Goal: Task Accomplishment & Management: Complete application form

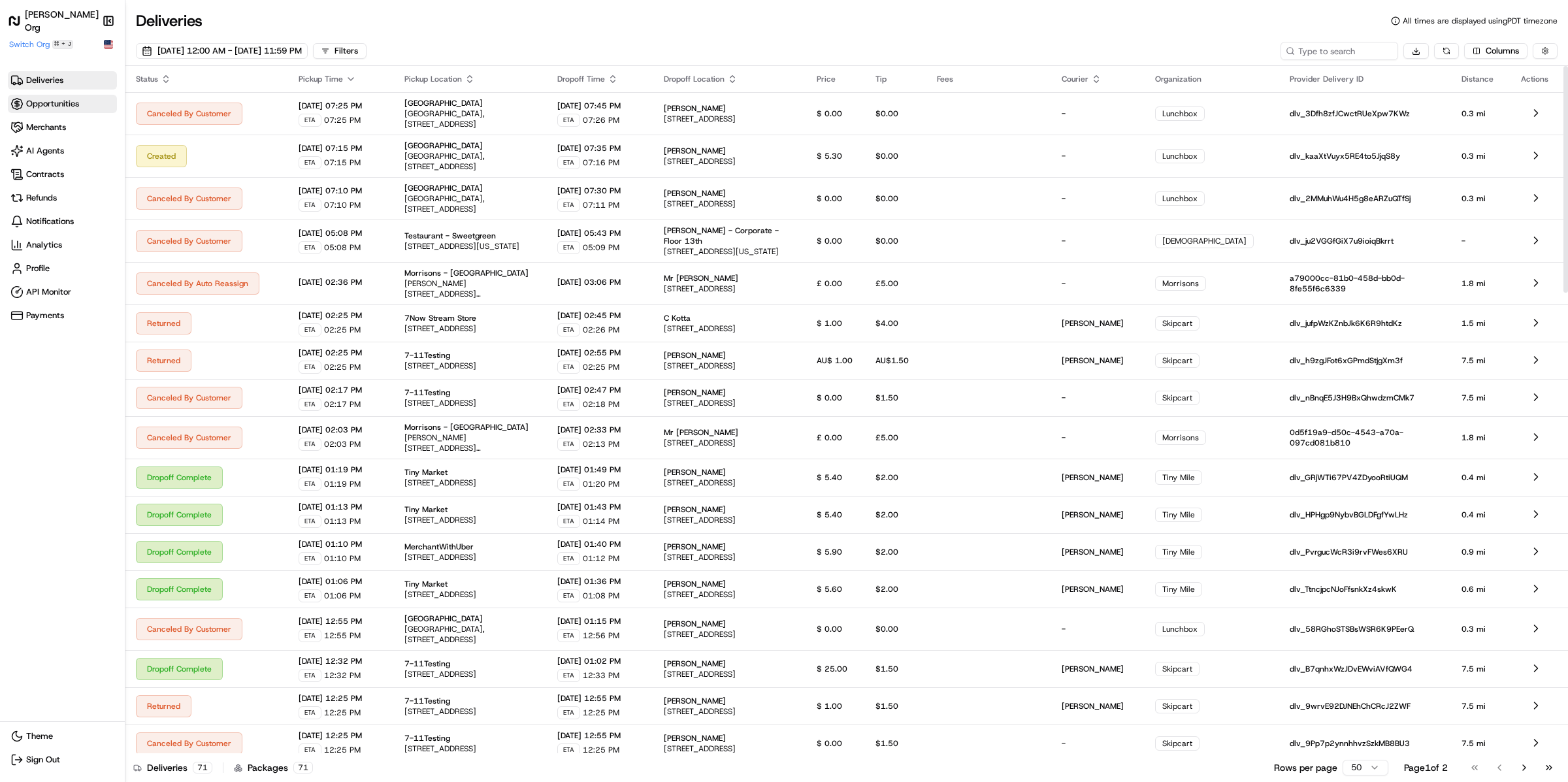
click at [42, 109] on span "Opportunities" at bounding box center [62, 103] width 104 height 13
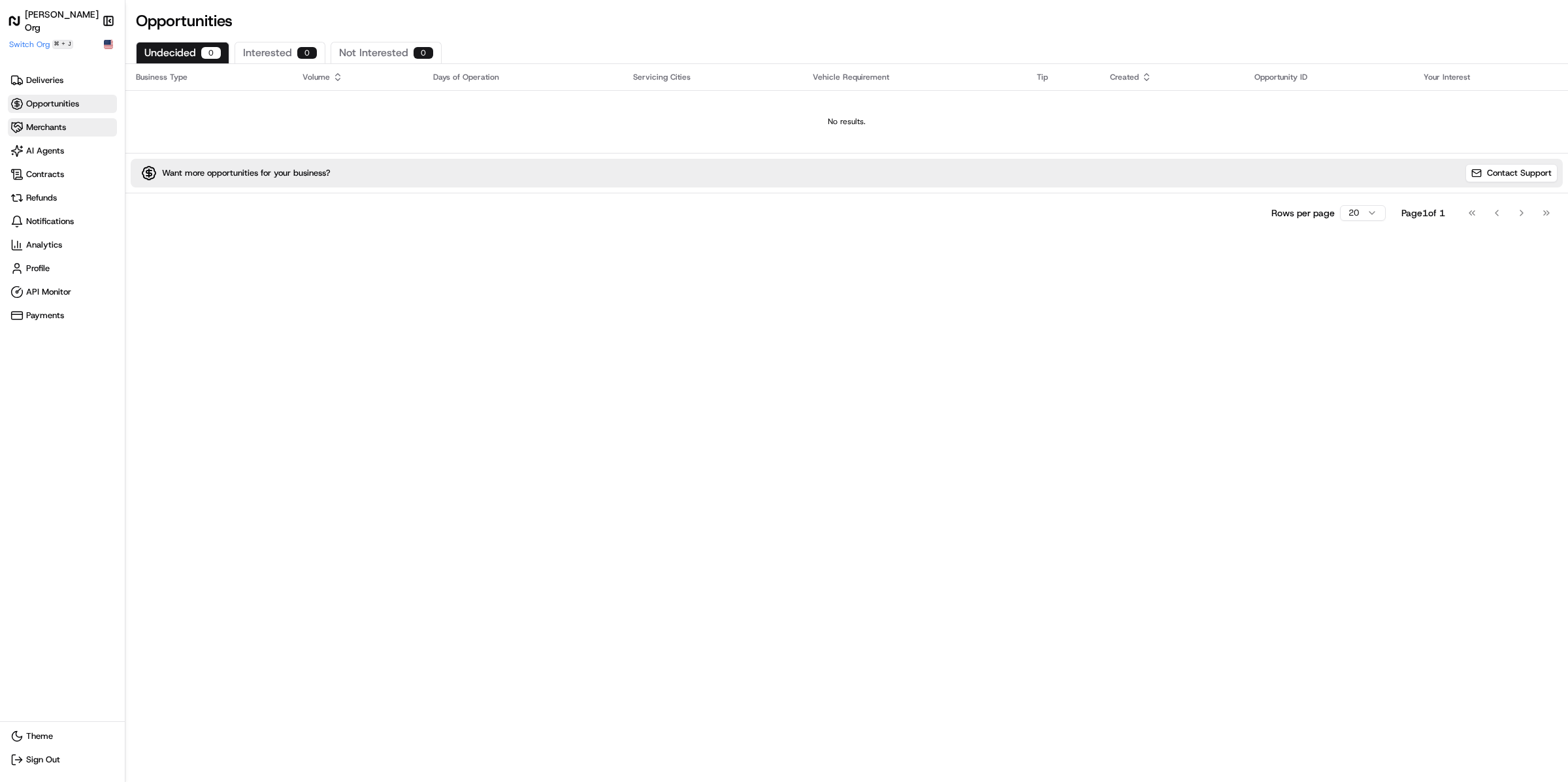
click at [42, 130] on span "Merchants" at bounding box center [46, 128] width 40 height 12
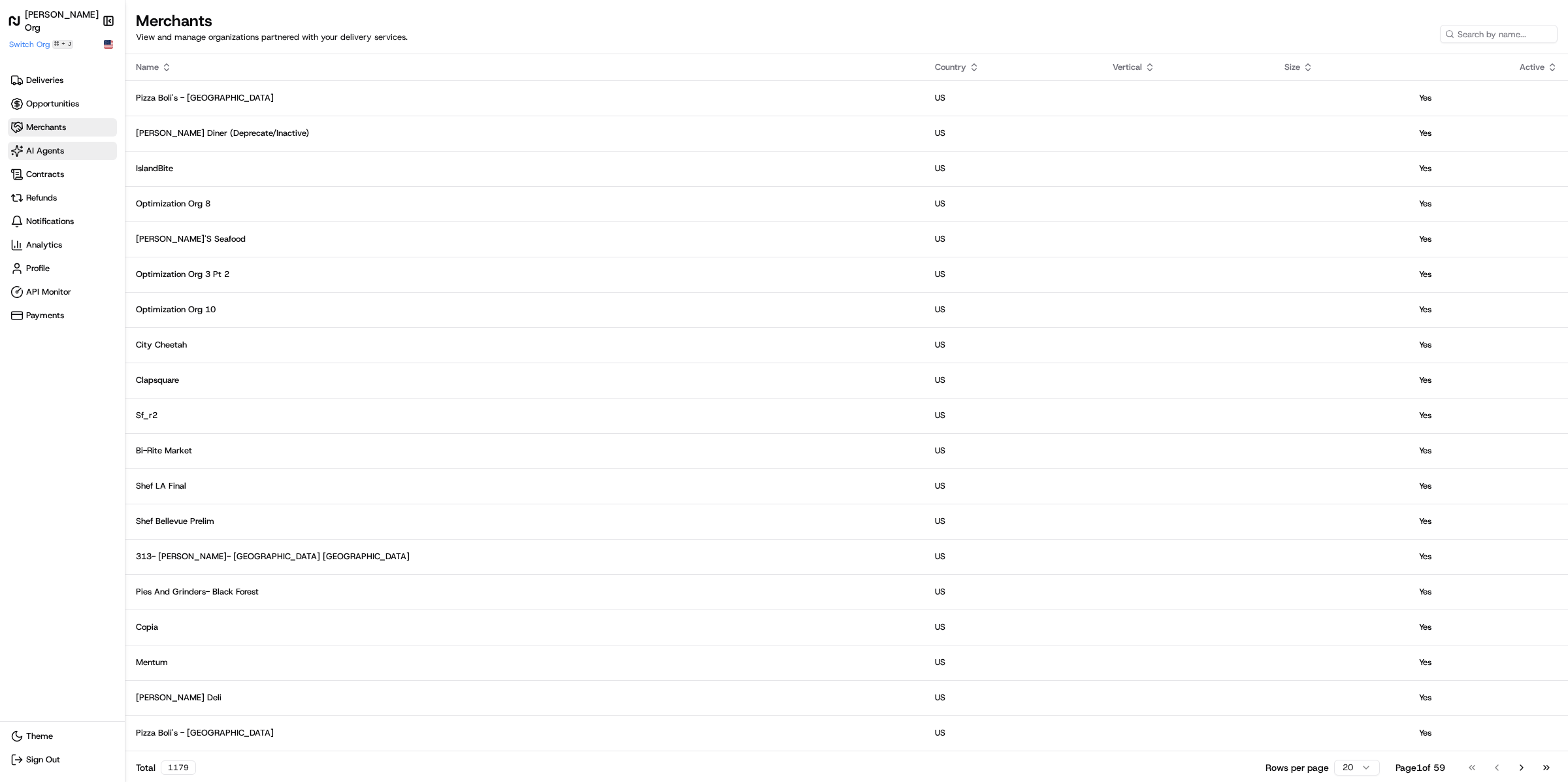
click at [42, 150] on span "AI Agents" at bounding box center [45, 151] width 38 height 12
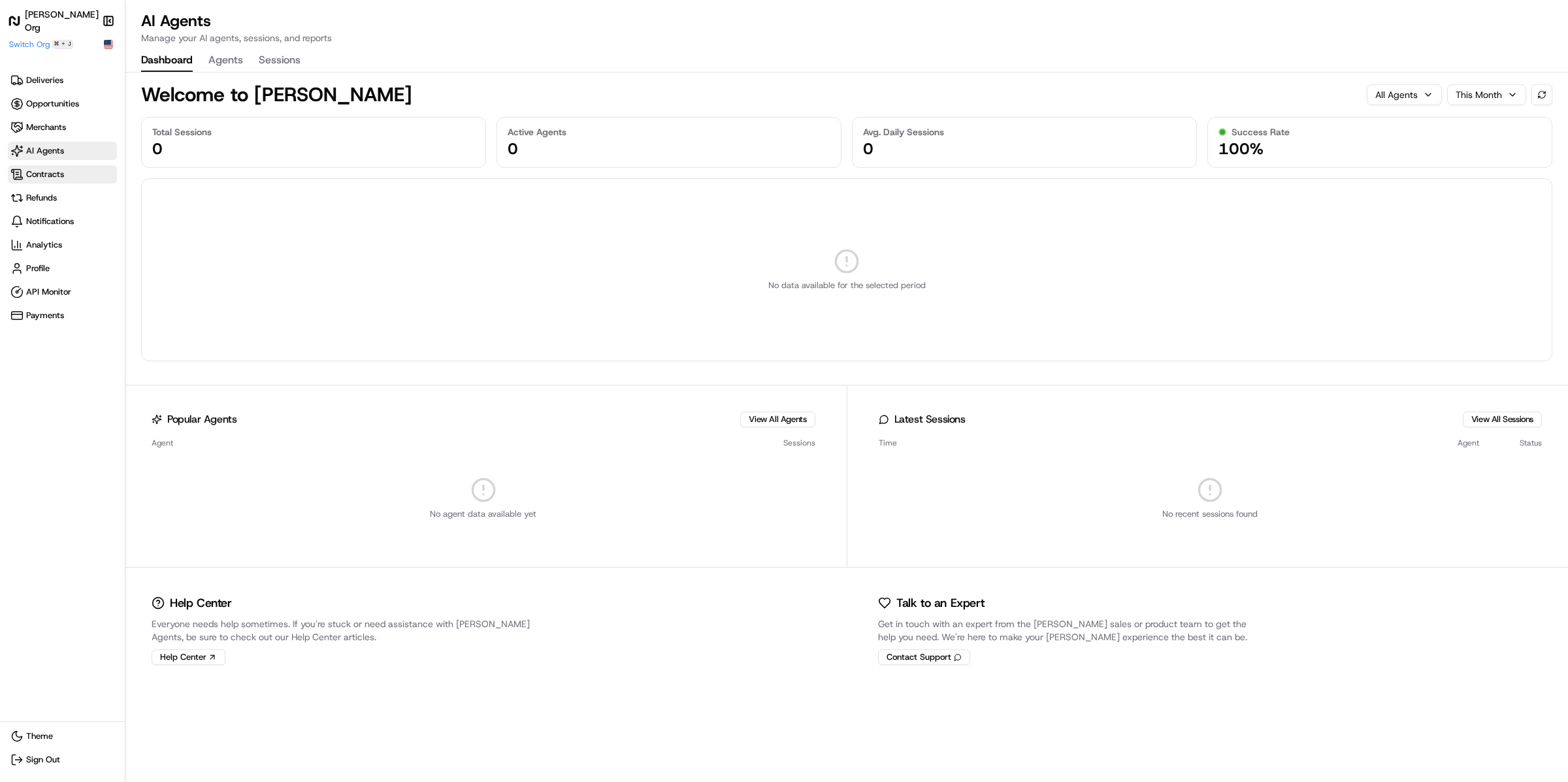
click at [42, 169] on span "Contracts" at bounding box center [45, 175] width 38 height 12
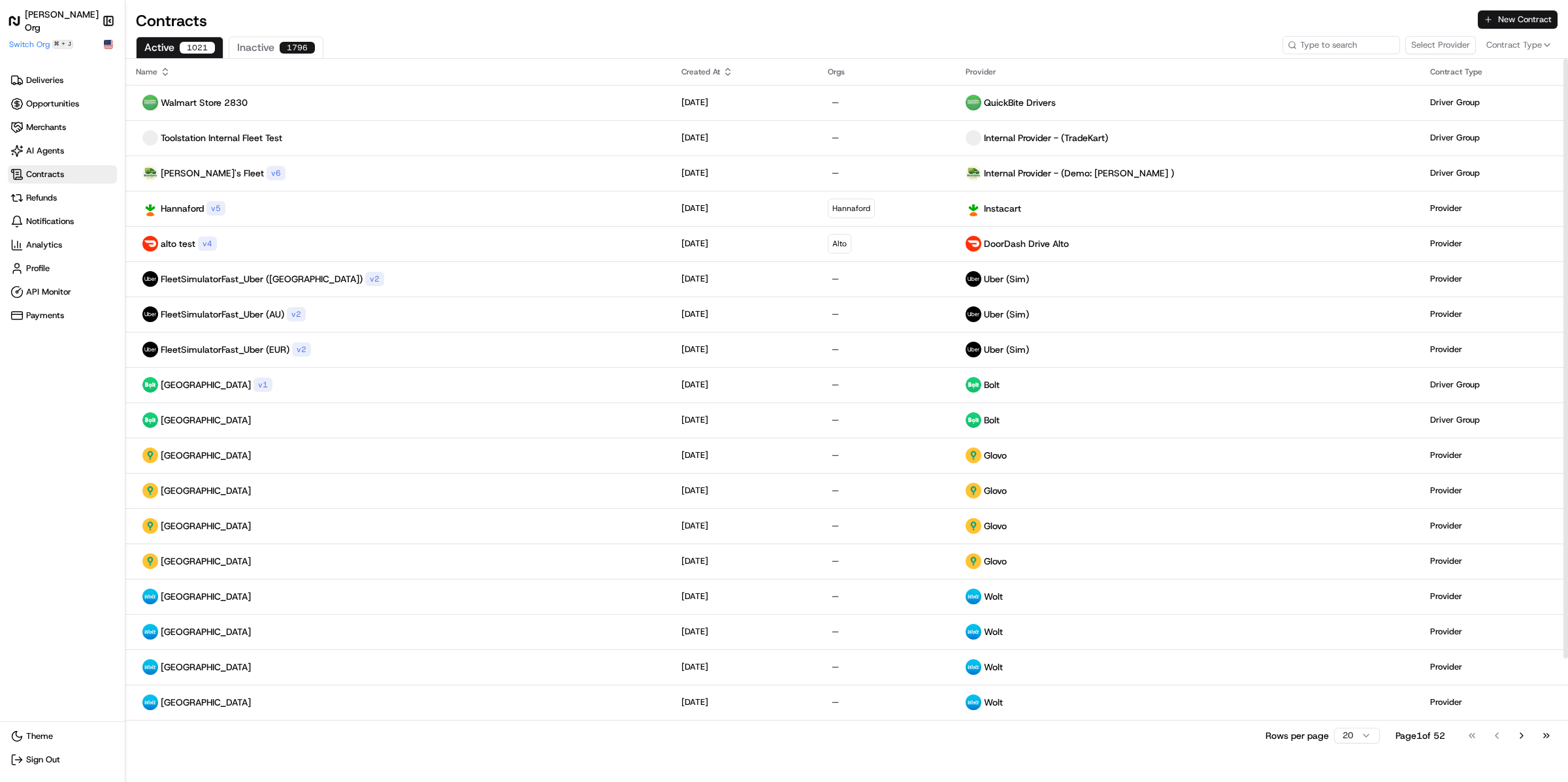
click at [1501, 22] on button "New Contract" at bounding box center [1518, 19] width 80 height 18
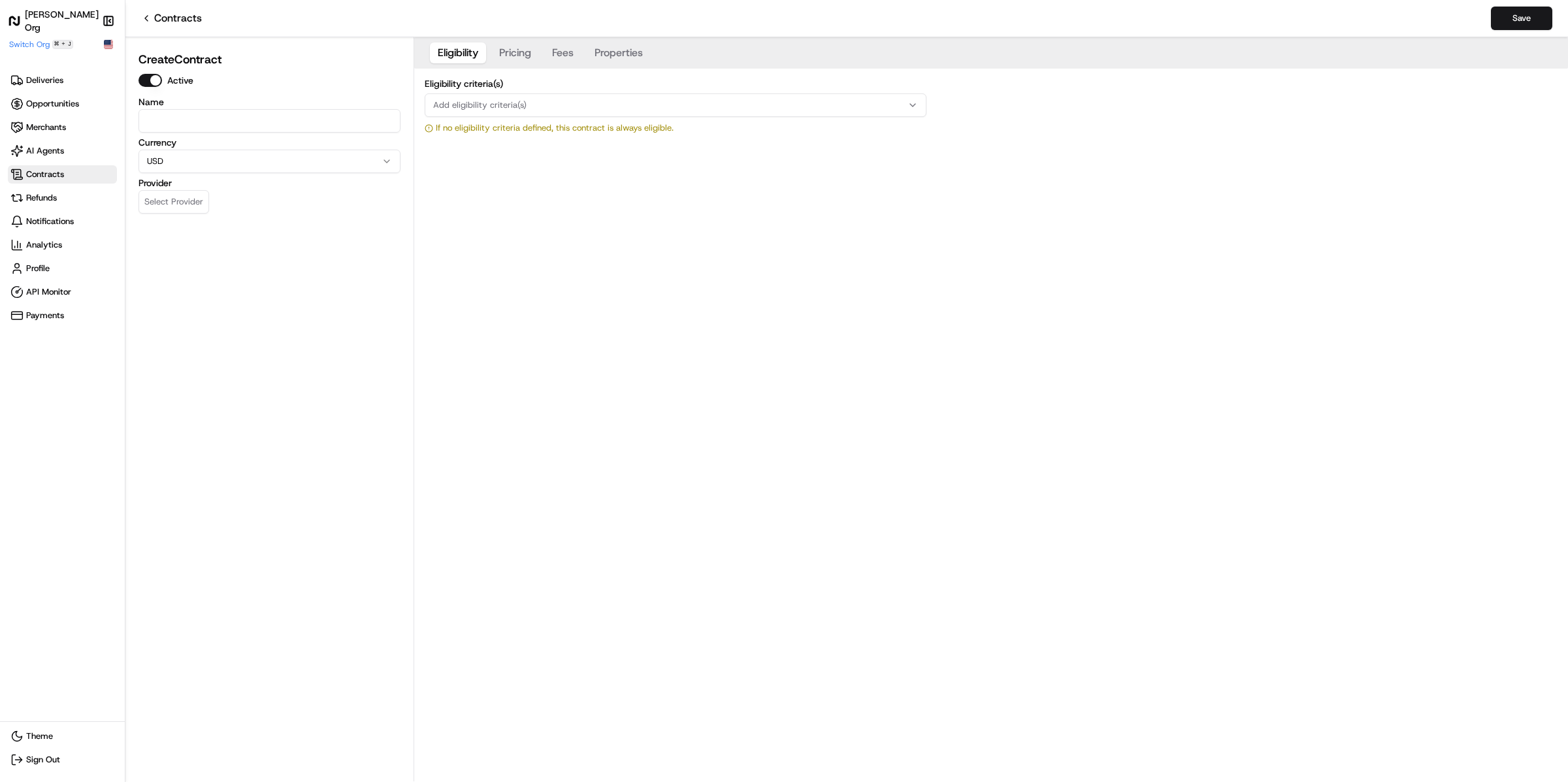
click at [266, 130] on input at bounding box center [270, 121] width 262 height 24
type input "Jahez"
click at [222, 160] on html "[PERSON_NAME] Org Make sidebar auto shrink Switch Org ⌘ + J Deliveries Opportun…" at bounding box center [784, 391] width 1568 height 782
click at [183, 195] on button "Select Provider" at bounding box center [174, 202] width 71 height 24
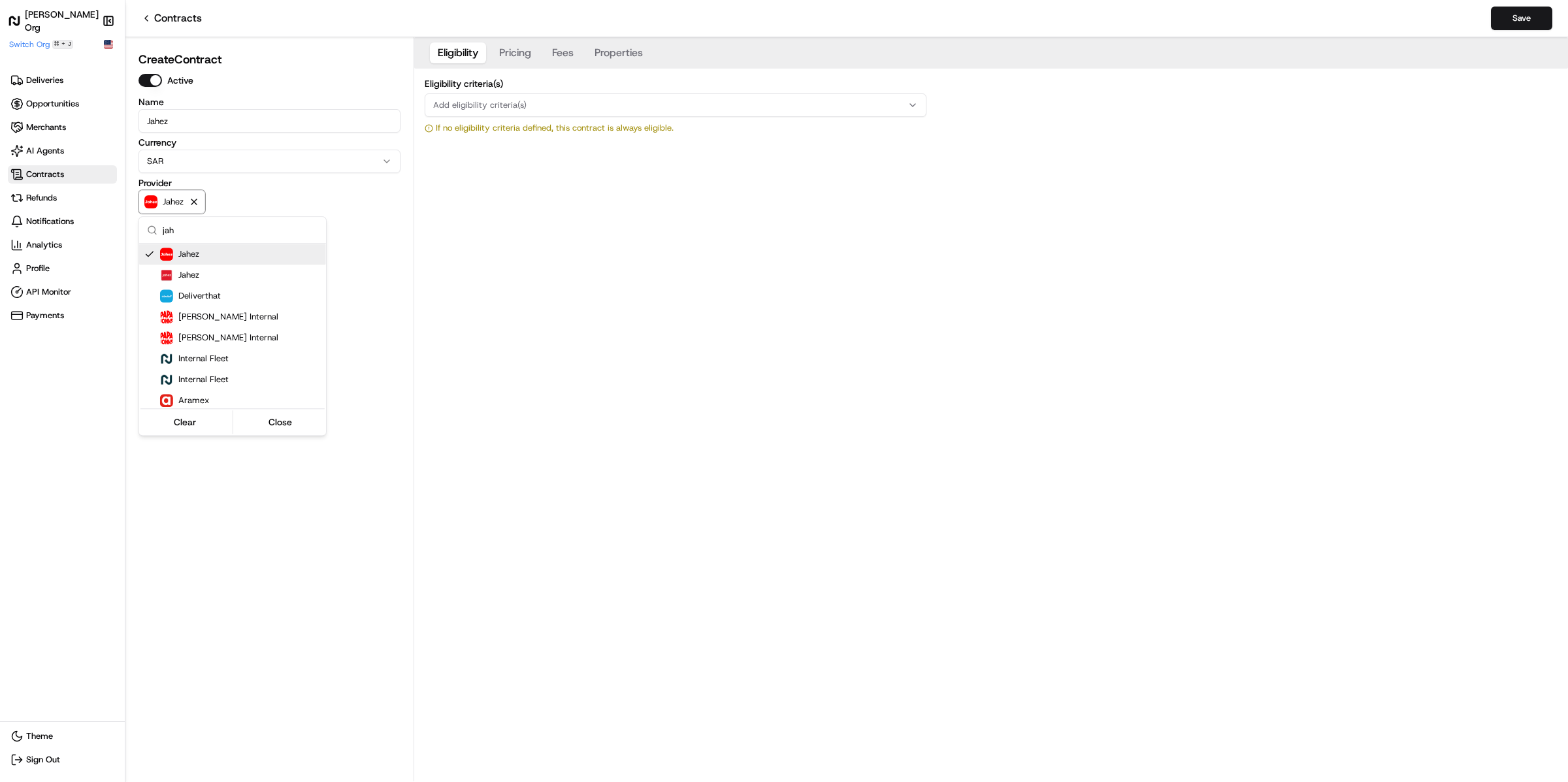
type input "jah"
click at [480, 79] on html "[PERSON_NAME] Org Make sidebar auto shrink Switch Org ⌘ + J Deliveries Opportun…" at bounding box center [784, 391] width 1568 height 782
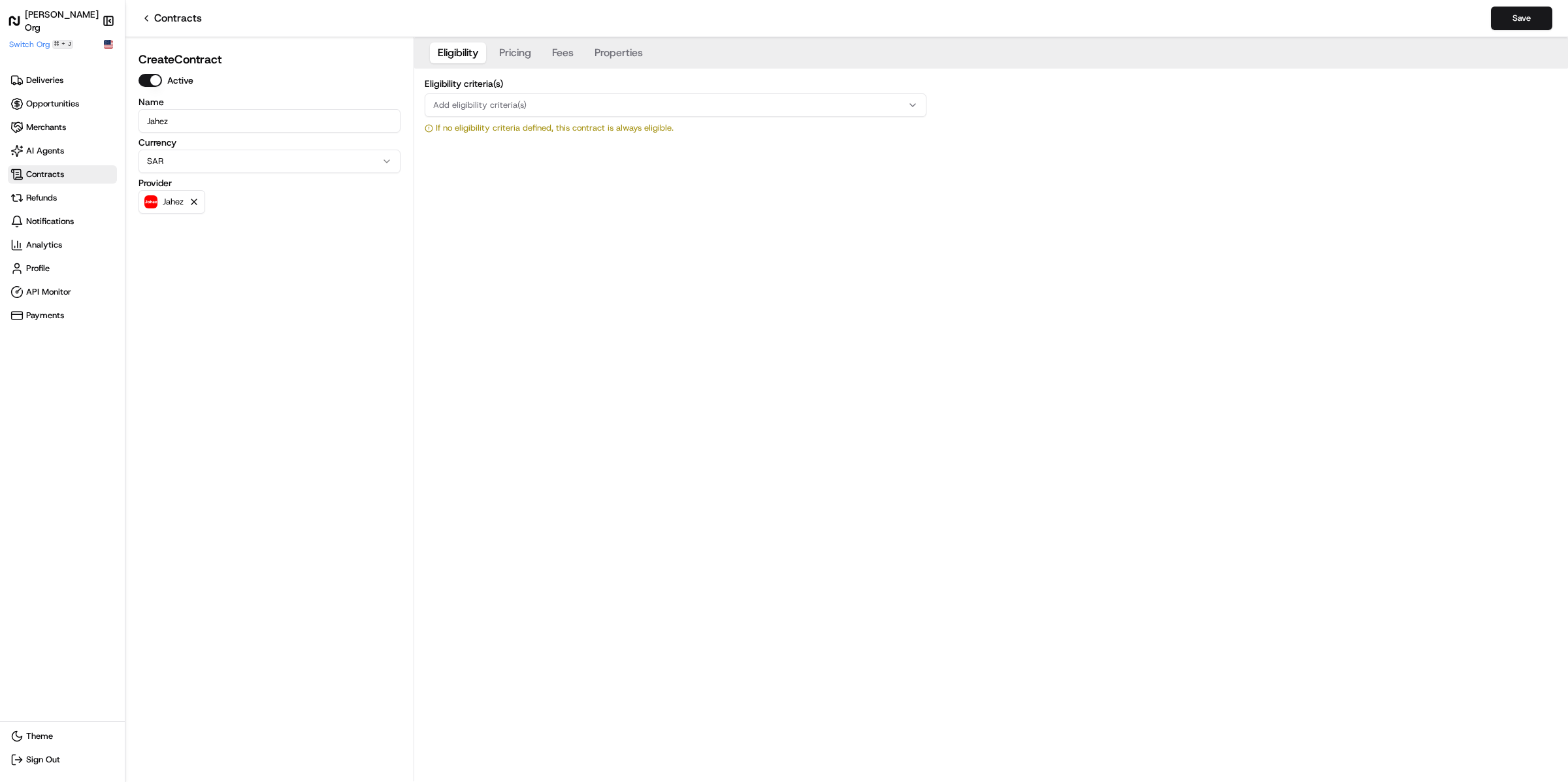
click at [503, 61] on button "Pricing" at bounding box center [515, 53] width 48 height 21
click at [488, 96] on label "Contract" at bounding box center [492, 100] width 37 height 9
click at [471, 96] on button "Contract" at bounding box center [466, 100] width 10 height 10
click at [488, 149] on span "Add contract type" at bounding box center [469, 149] width 73 height 12
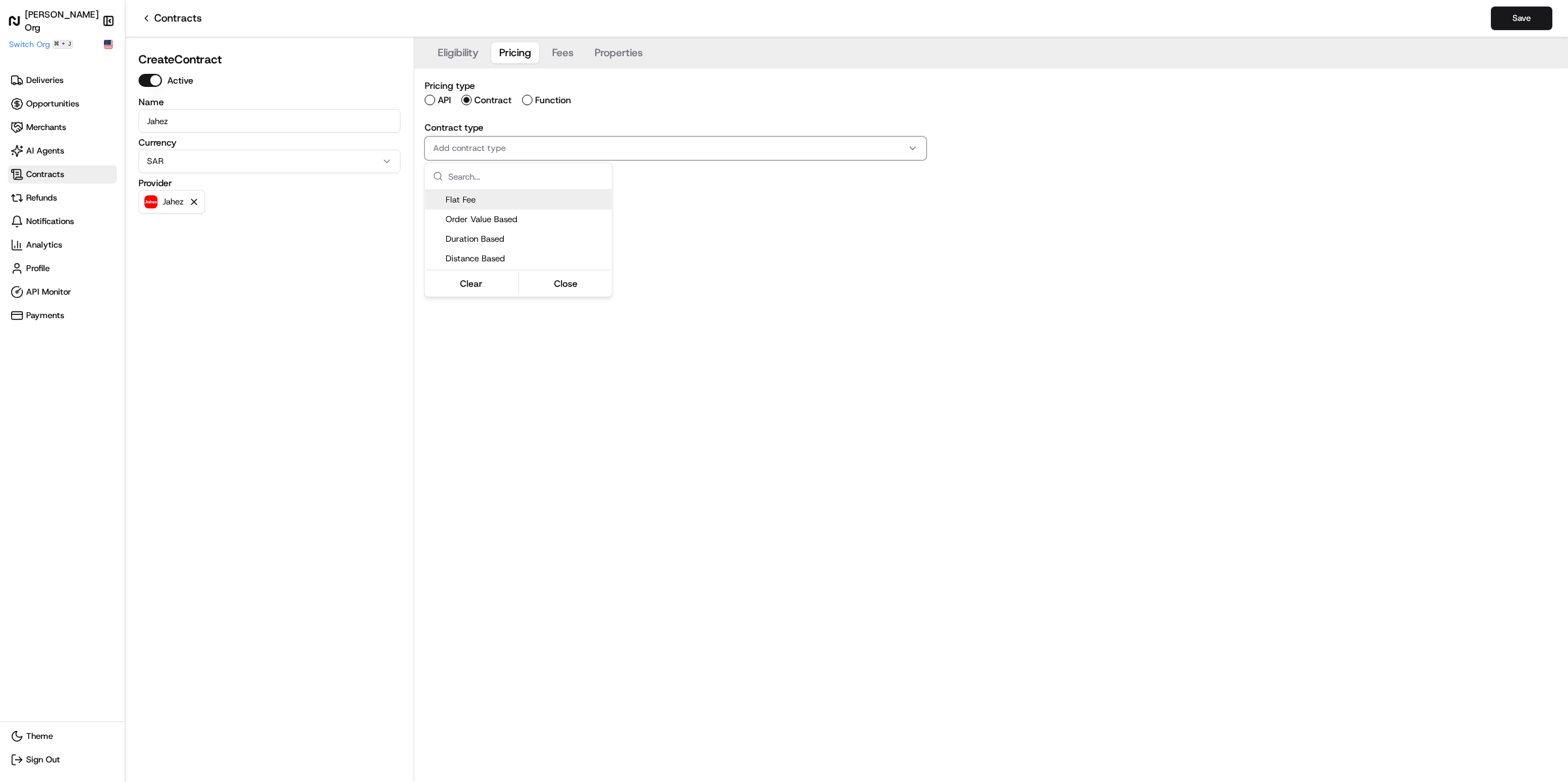
click at [492, 186] on input "text" at bounding box center [526, 177] width 156 height 26
click at [492, 196] on span "Flat Fee" at bounding box center [525, 200] width 161 height 12
click at [594, 254] on span "Distance Based" at bounding box center [525, 259] width 161 height 12
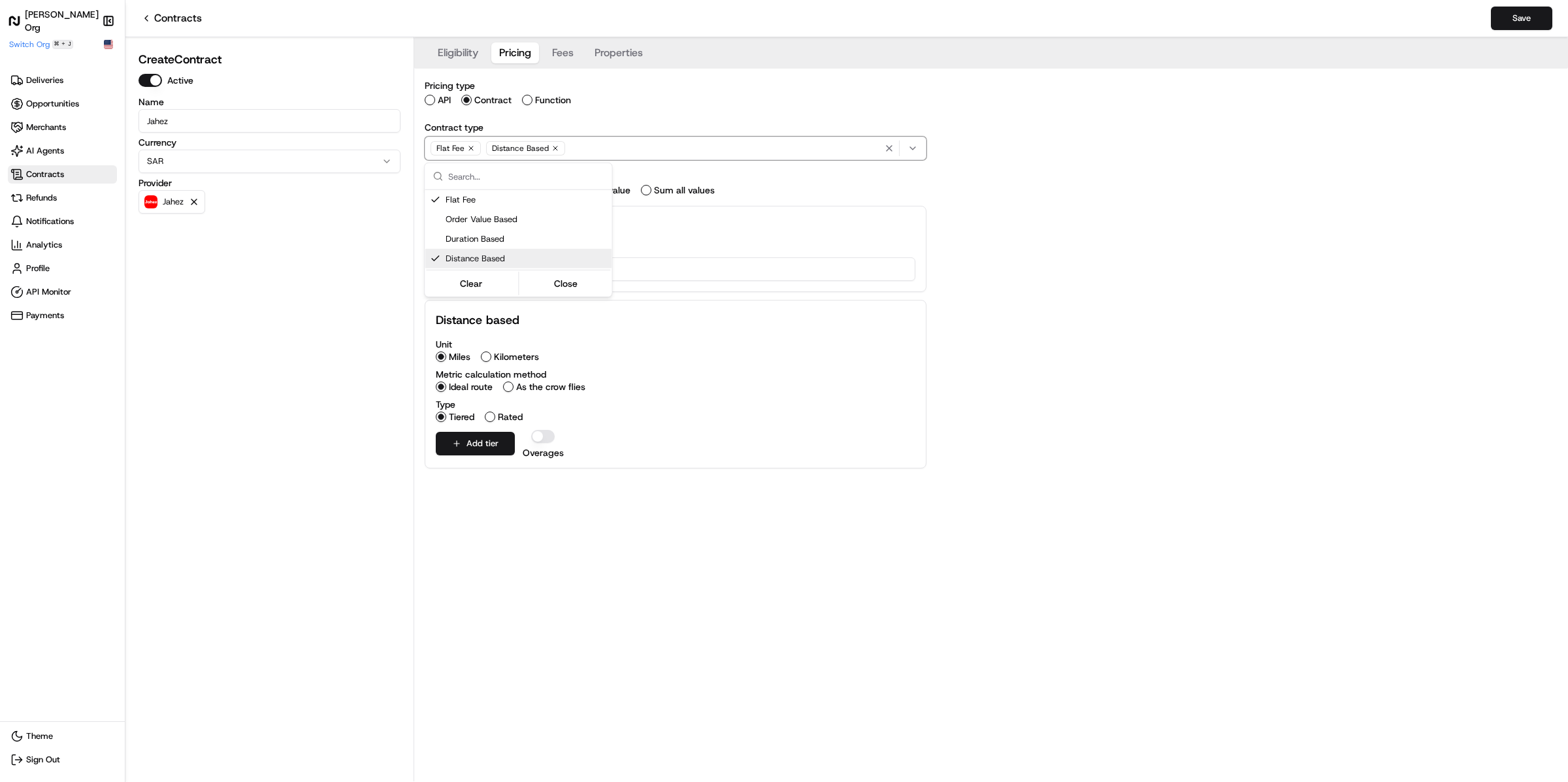
click at [532, 250] on div "Distance Based" at bounding box center [517, 259] width 187 height 20
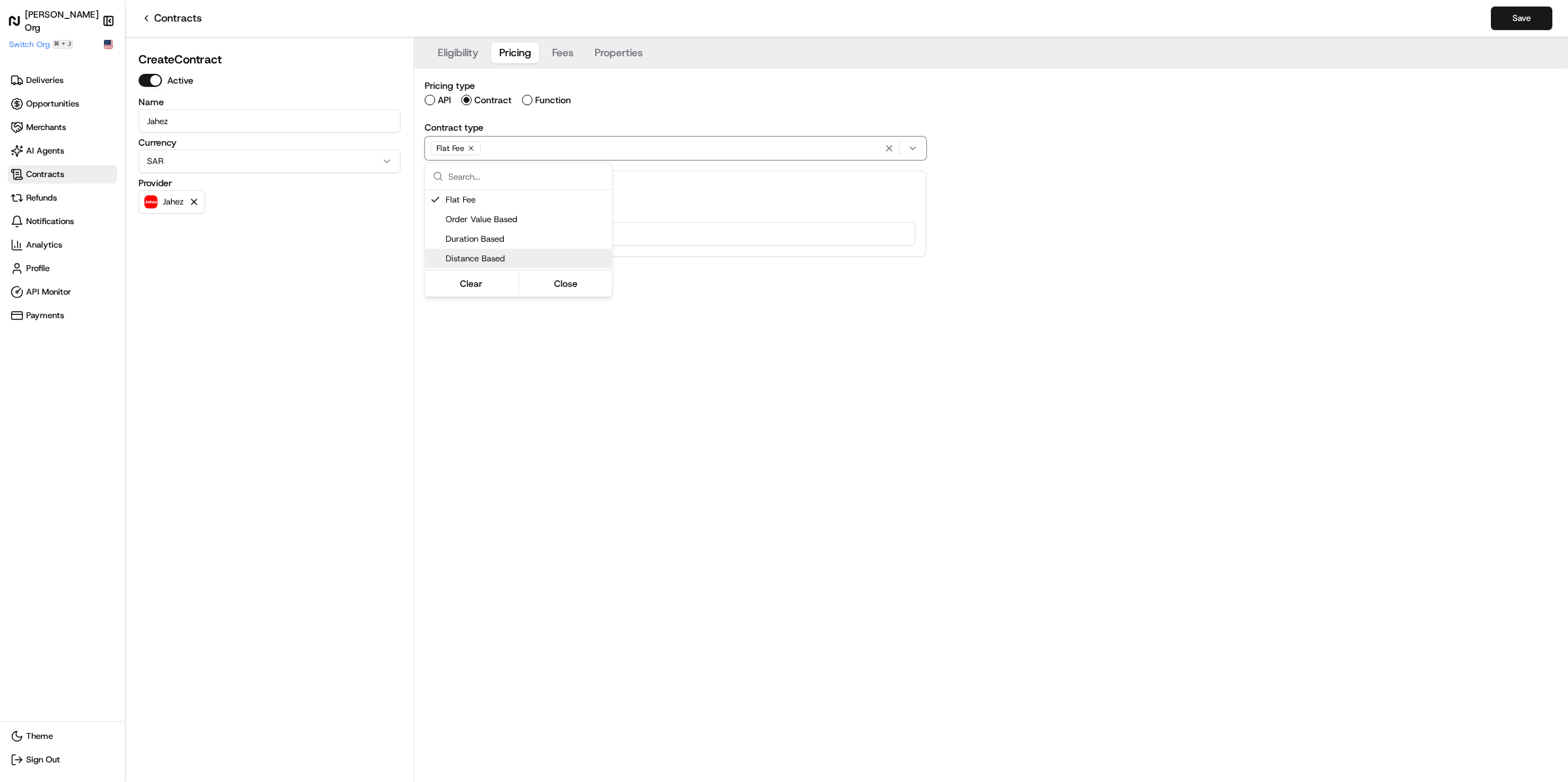
click at [708, 249] on html "[PERSON_NAME] Org Make sidebar auto shrink Switch Org ⌘ + J Deliveries Opportun…" at bounding box center [784, 391] width 1568 height 782
click at [668, 236] on input "Flat fee pricing ( SAR )" at bounding box center [675, 234] width 479 height 24
type input "10"
click at [1543, 18] on button "Save" at bounding box center [1521, 19] width 61 height 24
